Goal: Entertainment & Leisure: Consume media (video, audio)

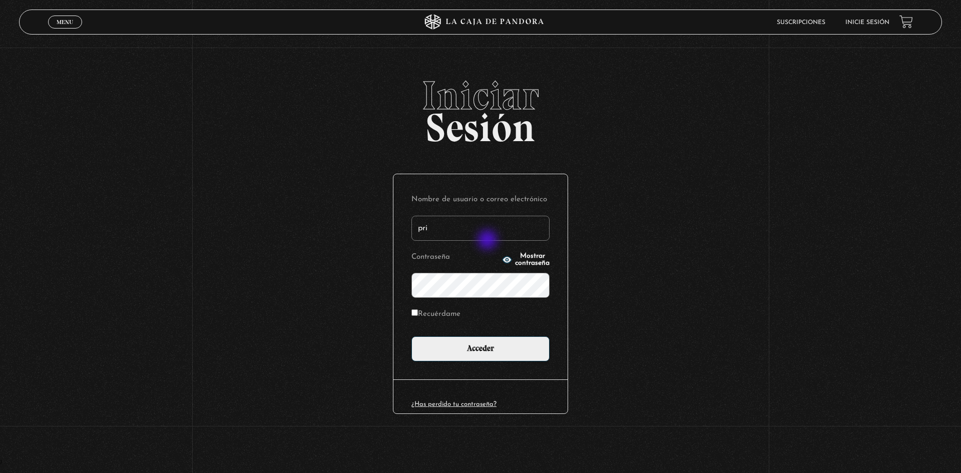
type input "pris.re.05@gmail.com"
click at [510, 255] on button "Mostrar contraseña" at bounding box center [526, 260] width 48 height 14
click at [510, 255] on button "Ocultar contraseña" at bounding box center [526, 260] width 48 height 14
click at [413, 313] on input "Recuérdame" at bounding box center [414, 312] width 7 height 7
checkbox input "true"
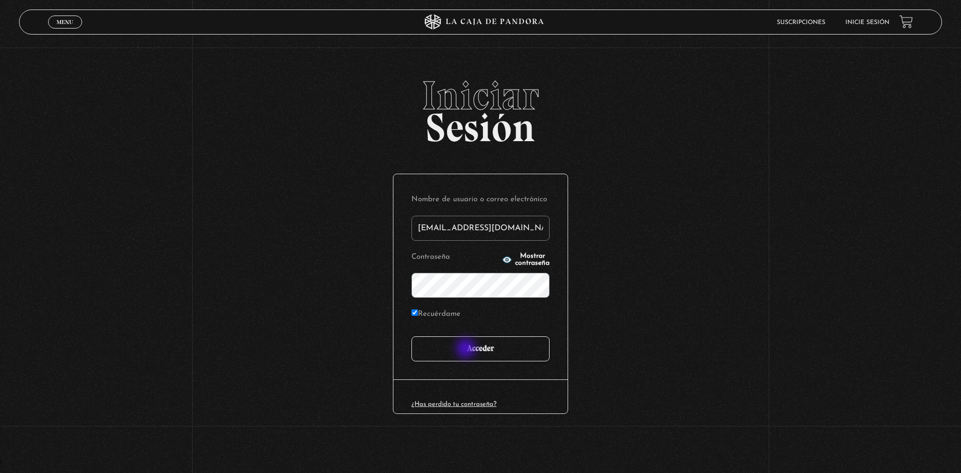
click at [476, 351] on input "Acceder" at bounding box center [480, 348] width 138 height 25
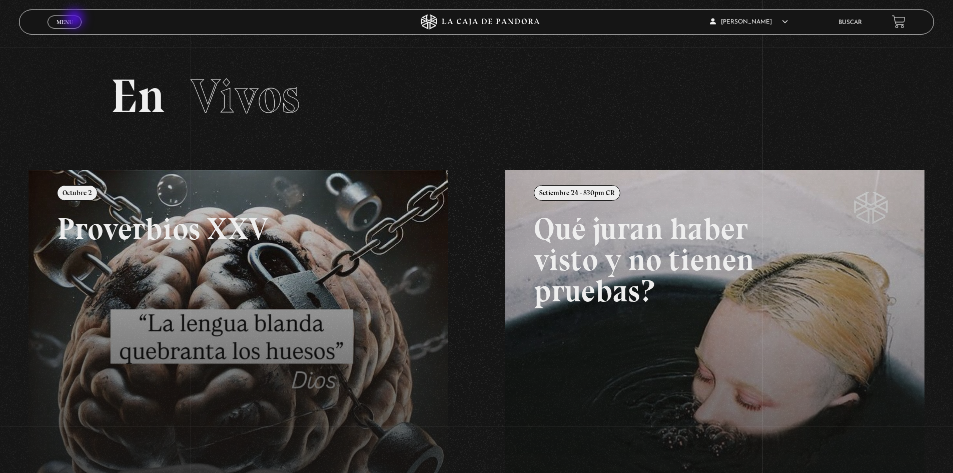
click at [74, 20] on link "Menu Cerrar" at bounding box center [65, 22] width 34 height 13
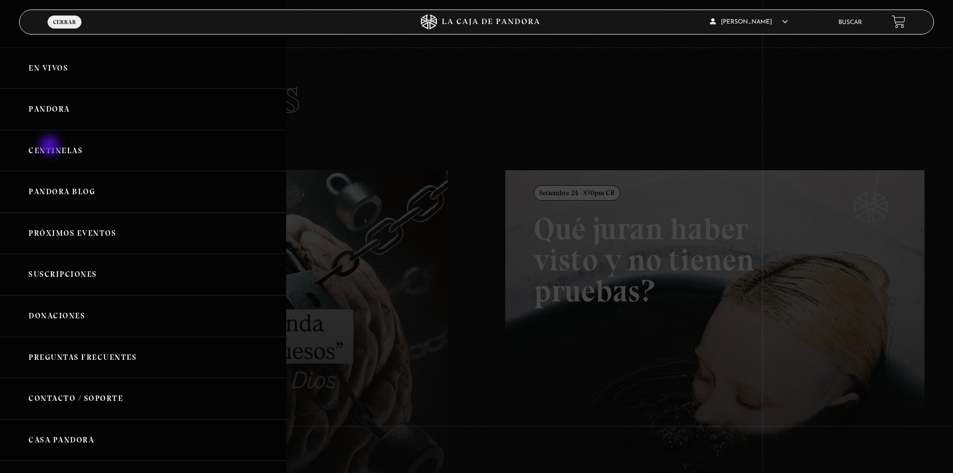
click at [51, 147] on link "Centinelas" at bounding box center [143, 151] width 286 height 42
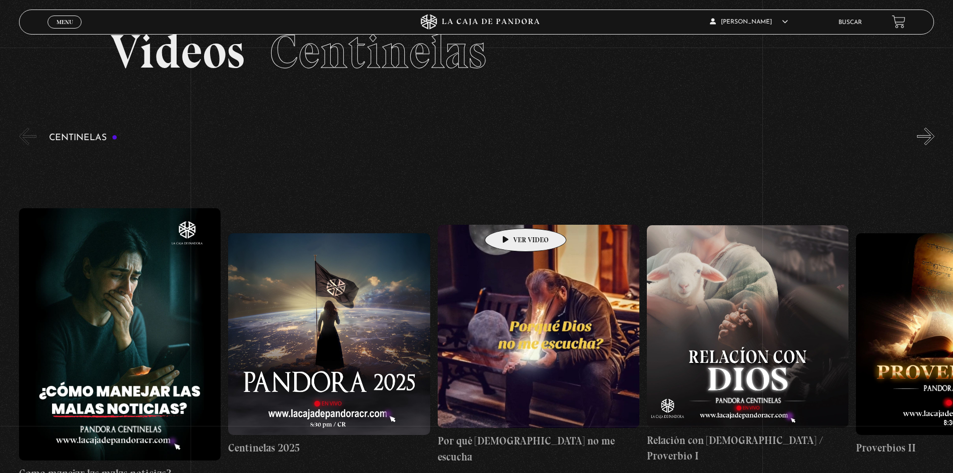
scroll to position [100, 0]
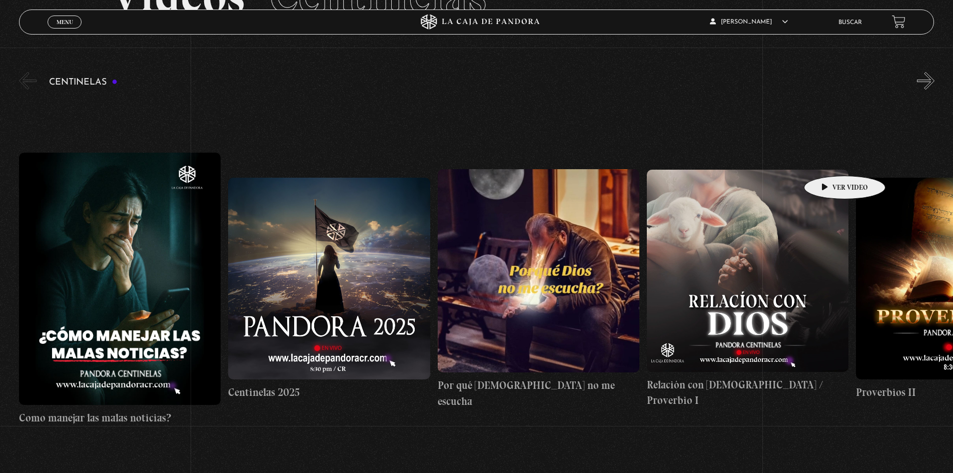
click at [829, 161] on link "Relación con [DEMOGRAPHIC_DATA] / Proverbio I" at bounding box center [748, 289] width 202 height 384
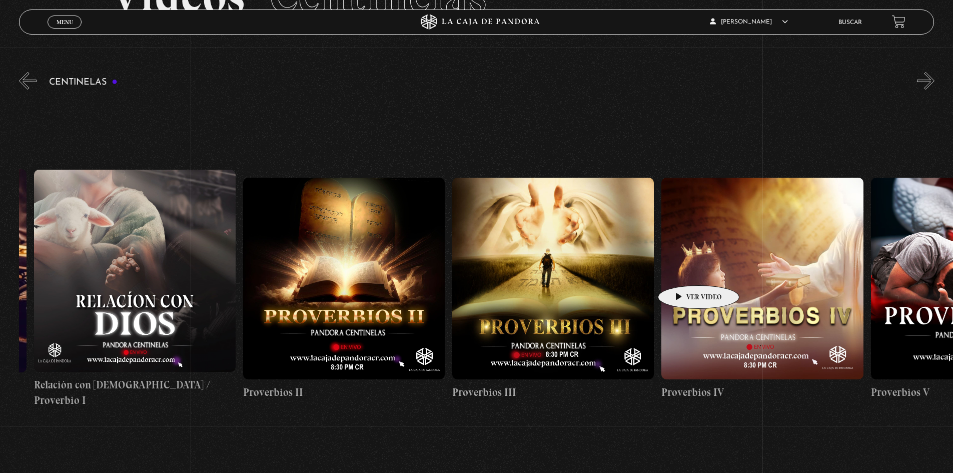
scroll to position [0, 633]
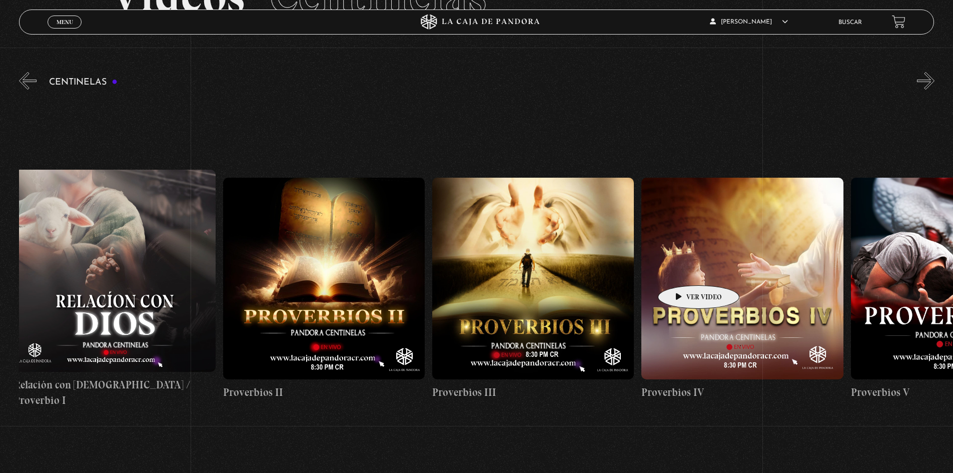
drag, startPoint x: 809, startPoint y: 273, endPoint x: 683, endPoint y: 270, distance: 126.6
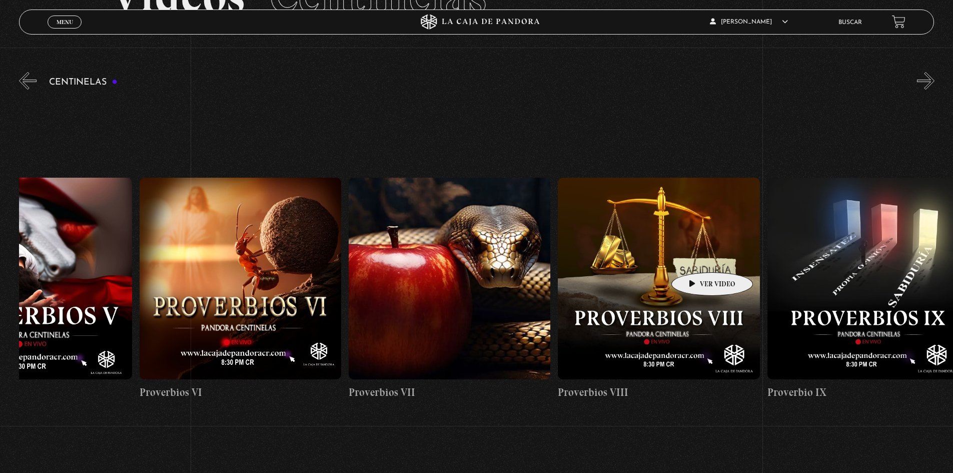
drag, startPoint x: 748, startPoint y: 259, endPoint x: 498, endPoint y: 259, distance: 250.1
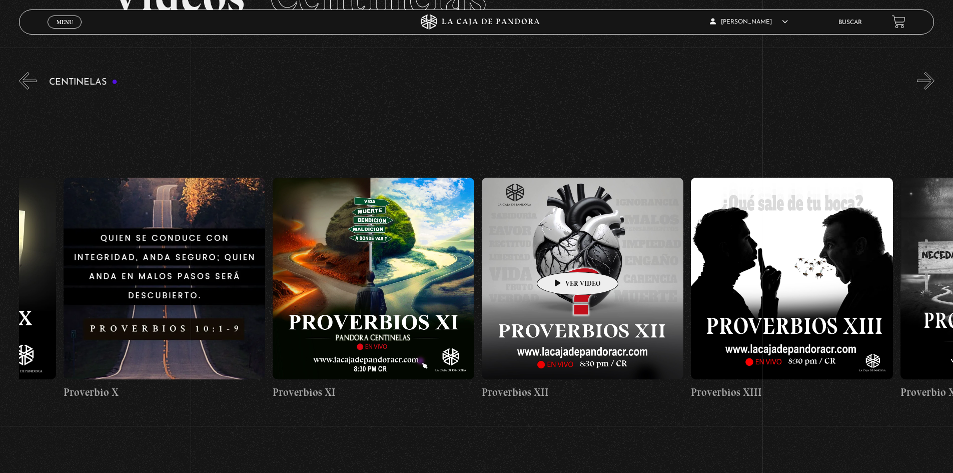
drag, startPoint x: 647, startPoint y: 256, endPoint x: 532, endPoint y: 257, distance: 115.6
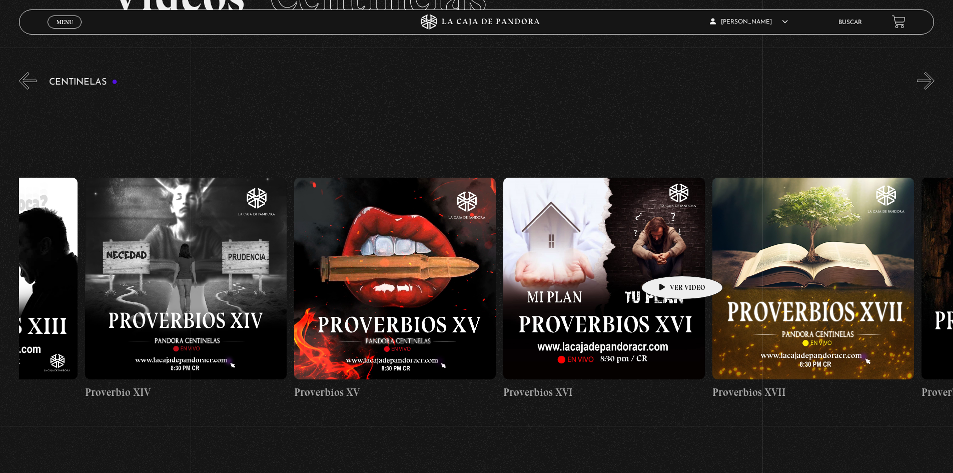
drag, startPoint x: 716, startPoint y: 261, endPoint x: 552, endPoint y: 261, distance: 163.6
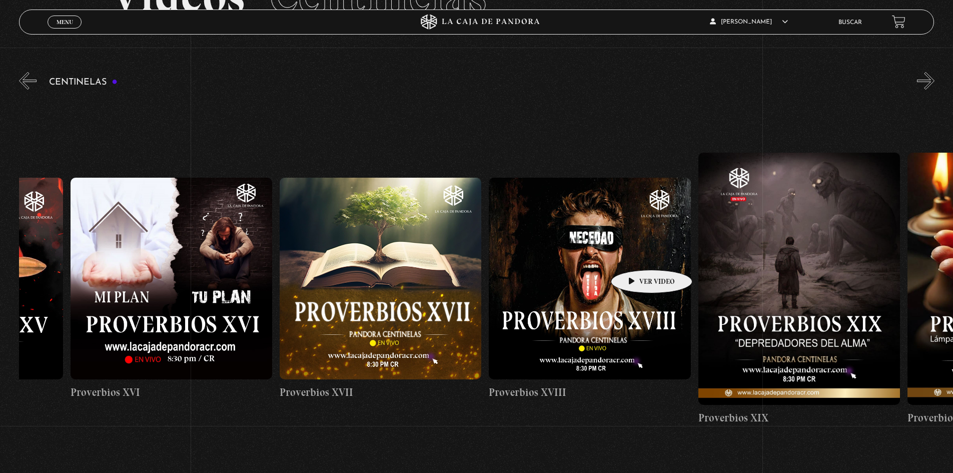
drag, startPoint x: 665, startPoint y: 255, endPoint x: 567, endPoint y: 255, distance: 97.6
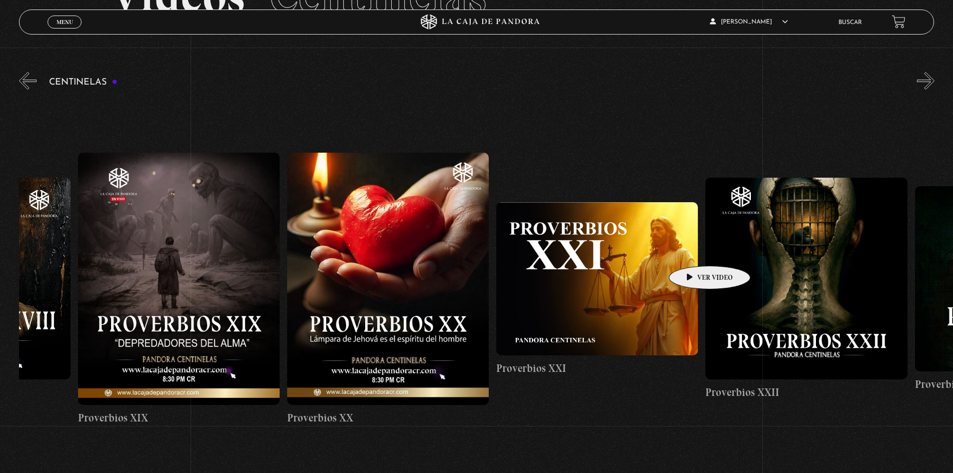
drag, startPoint x: 721, startPoint y: 250, endPoint x: 605, endPoint y: 253, distance: 116.1
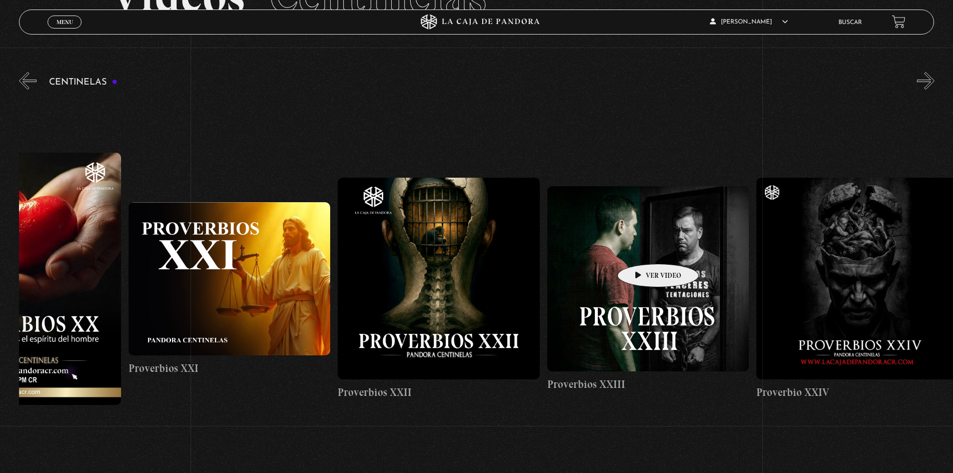
scroll to position [0, 4858]
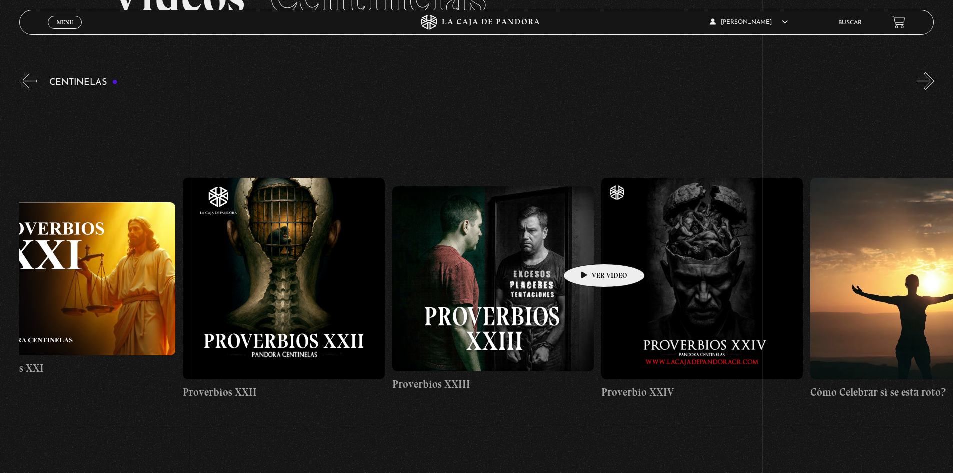
drag, startPoint x: 689, startPoint y: 243, endPoint x: 588, endPoint y: 249, distance: 100.7
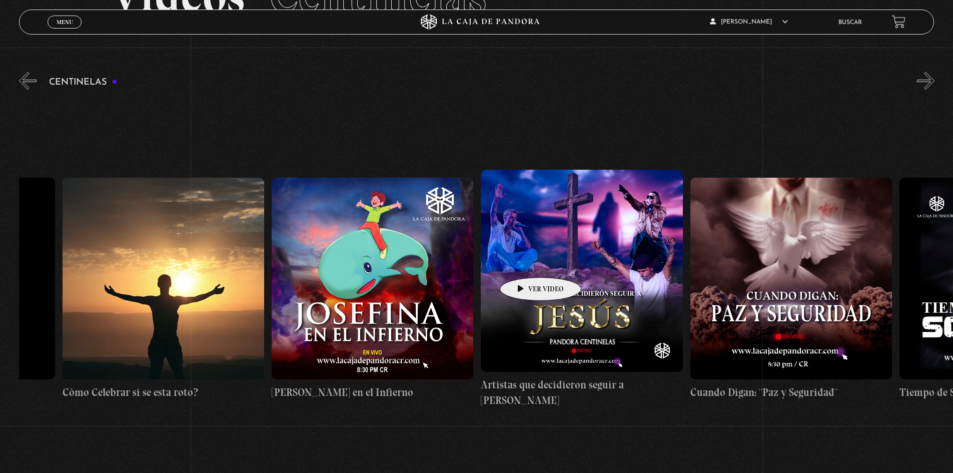
scroll to position [0, 5613]
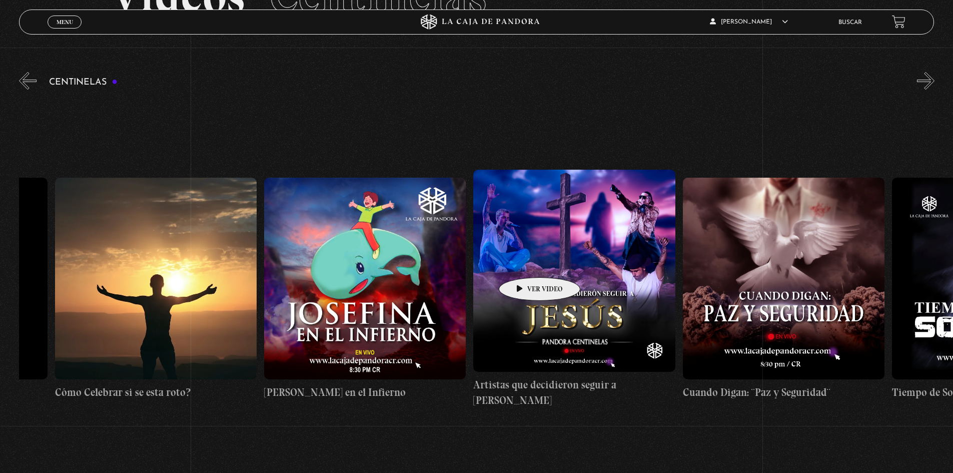
drag, startPoint x: 675, startPoint y: 248, endPoint x: 524, endPoint y: 262, distance: 151.7
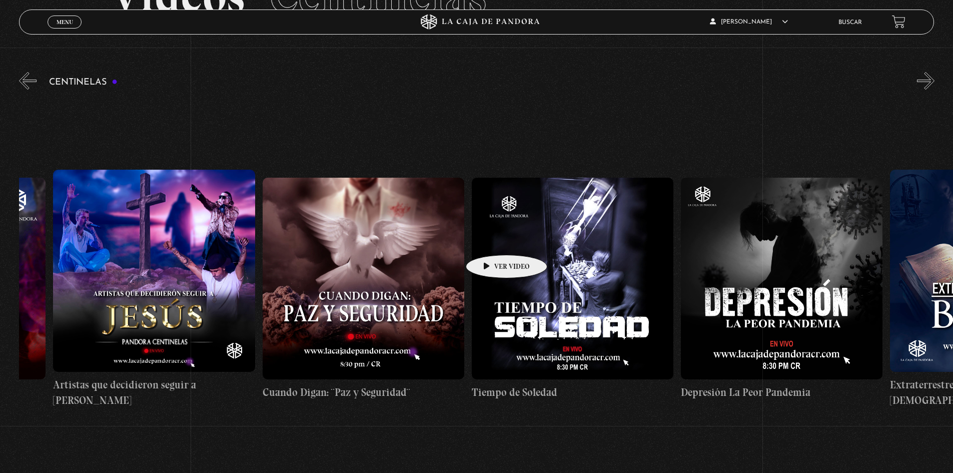
scroll to position [0, 6051]
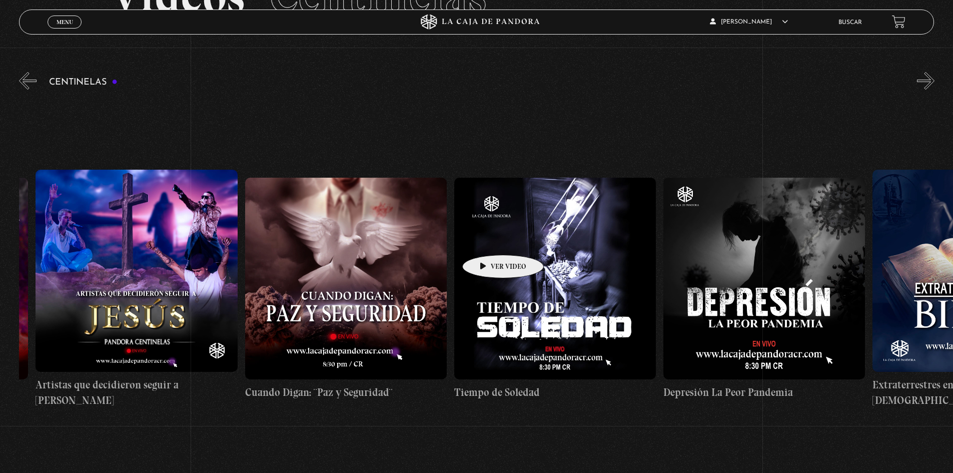
drag, startPoint x: 575, startPoint y: 237, endPoint x: 487, endPoint y: 240, distance: 87.6
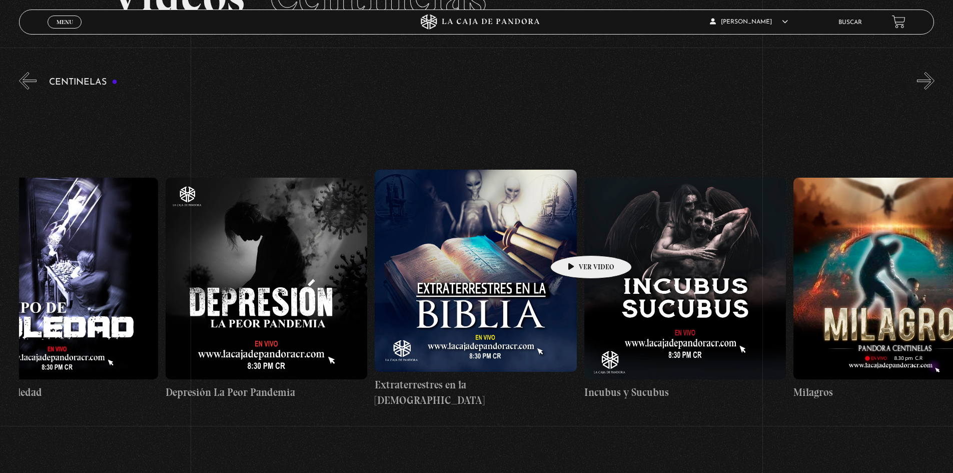
scroll to position [0, 6624]
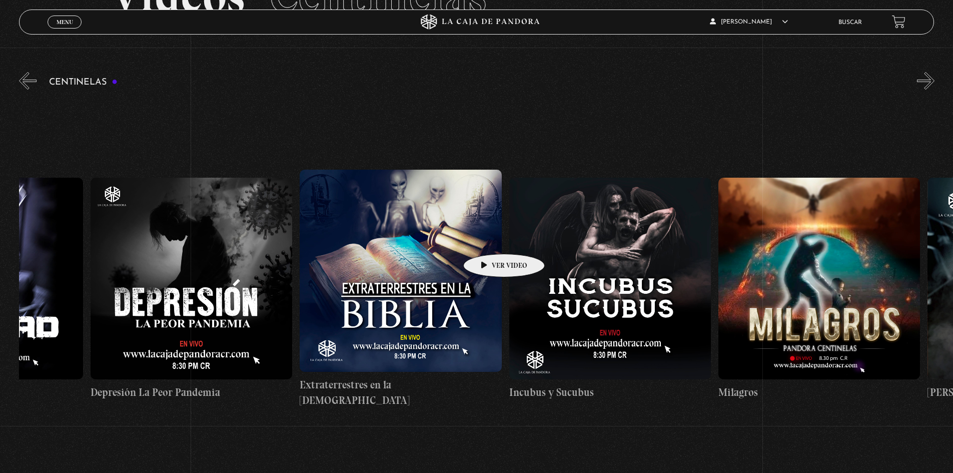
drag, startPoint x: 603, startPoint y: 240, endPoint x: 488, endPoint y: 239, distance: 114.6
click at [804, 244] on figure at bounding box center [819, 279] width 202 height 202
